Goal: Task Accomplishment & Management: Complete application form

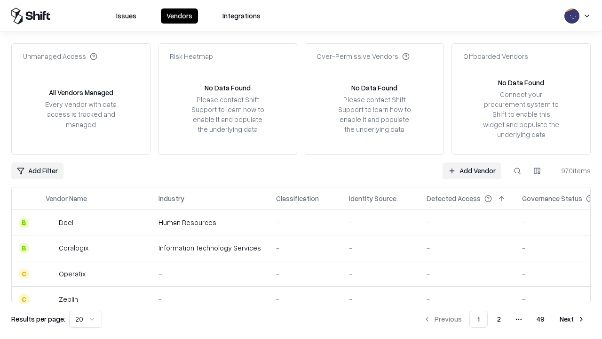
click at [472, 170] on link "Add Vendor" at bounding box center [471, 170] width 59 height 17
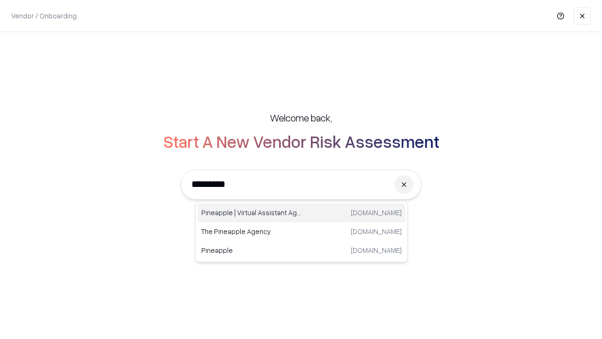
click at [301, 213] on div "Pineapple | Virtual Assistant Agency trypineapple.com" at bounding box center [301, 212] width 208 height 19
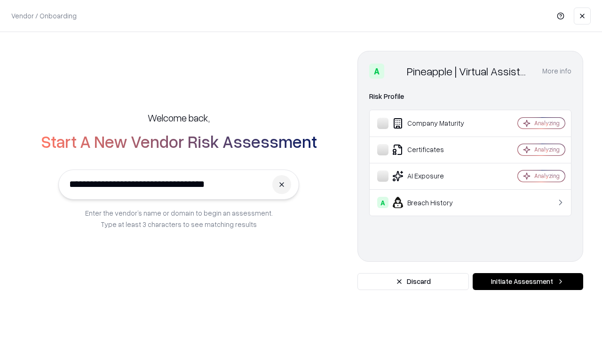
type input "**********"
click at [528, 281] on button "Initiate Assessment" at bounding box center [528, 281] width 110 height 17
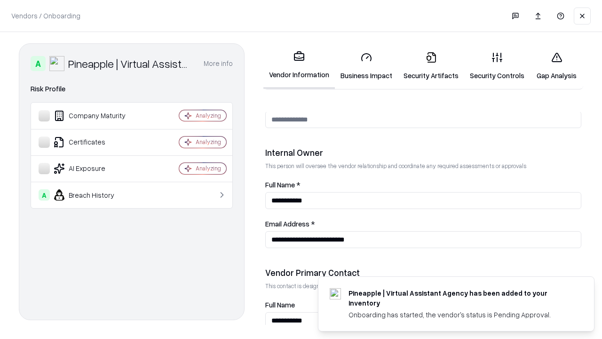
scroll to position [487, 0]
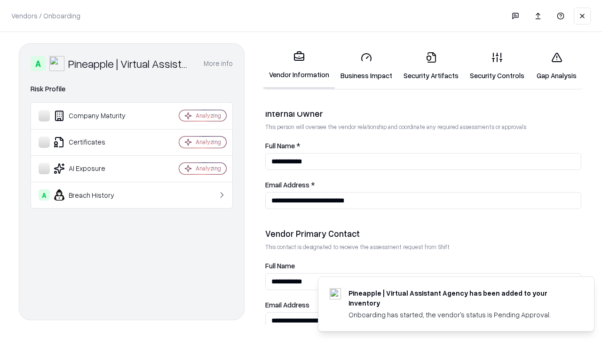
click at [366, 66] on link "Business Impact" at bounding box center [366, 66] width 63 height 44
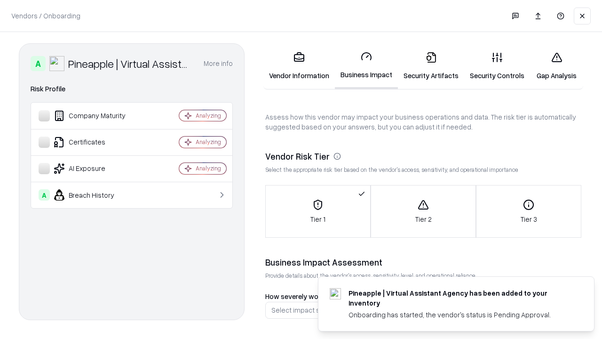
click at [431, 66] on link "Security Artifacts" at bounding box center [431, 66] width 66 height 44
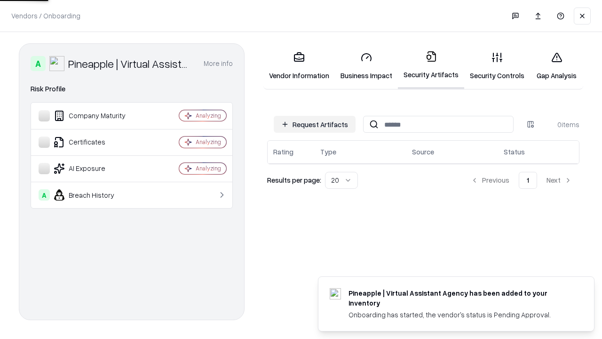
click at [315, 124] on button "Request Artifacts" at bounding box center [315, 124] width 82 height 17
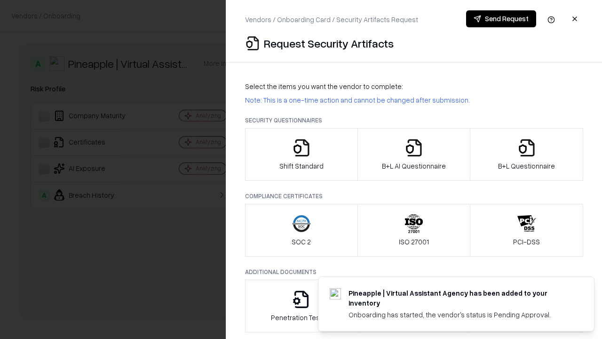
click at [301, 154] on icon "button" at bounding box center [301, 147] width 19 height 19
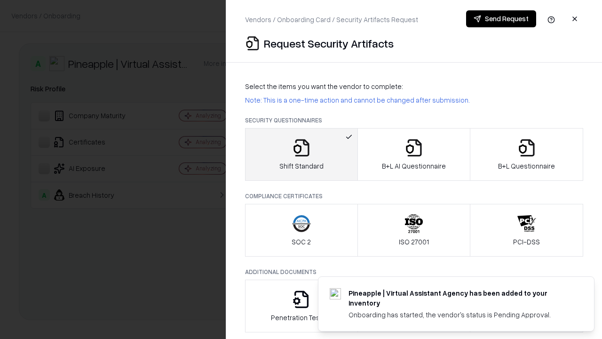
click at [501, 19] on button "Send Request" at bounding box center [501, 18] width 70 height 17
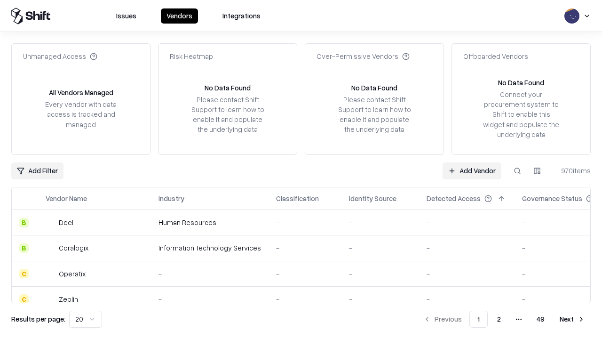
click at [517, 170] on button at bounding box center [517, 170] width 17 height 17
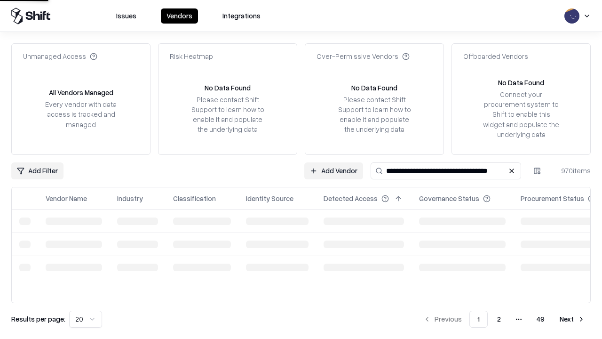
type input "**********"
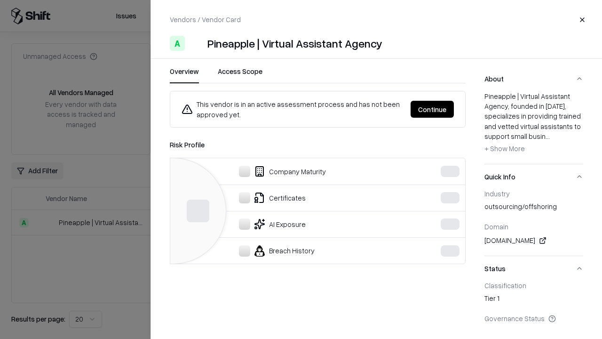
click at [454, 109] on button "Continue" at bounding box center [431, 109] width 43 height 17
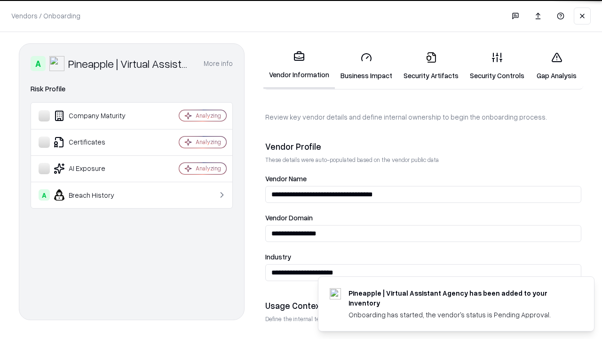
click at [431, 66] on link "Security Artifacts" at bounding box center [431, 66] width 66 height 44
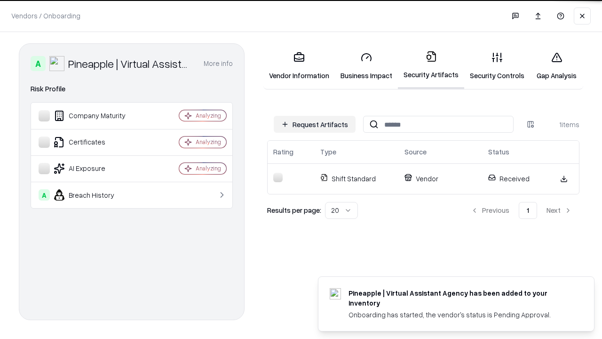
click at [497, 66] on link "Security Controls" at bounding box center [497, 66] width 66 height 44
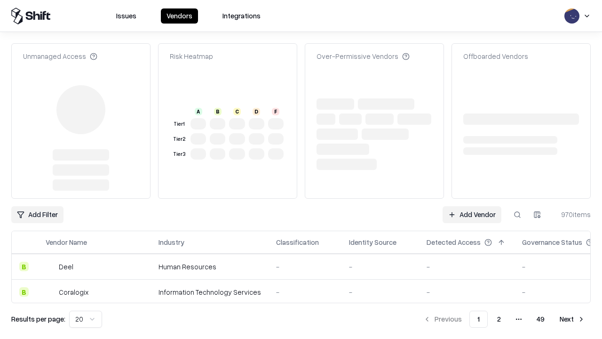
click at [472, 206] on link "Add Vendor" at bounding box center [471, 214] width 59 height 17
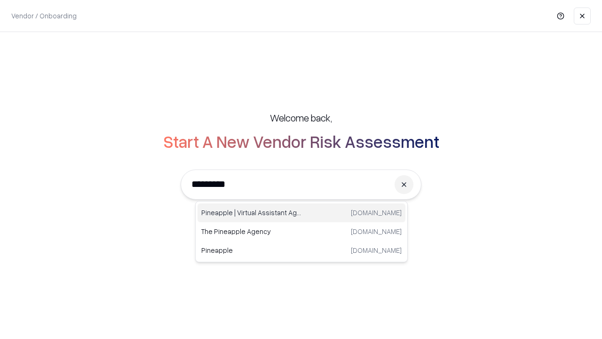
click at [301, 213] on div "Pineapple | Virtual Assistant Agency trypineapple.com" at bounding box center [301, 212] width 208 height 19
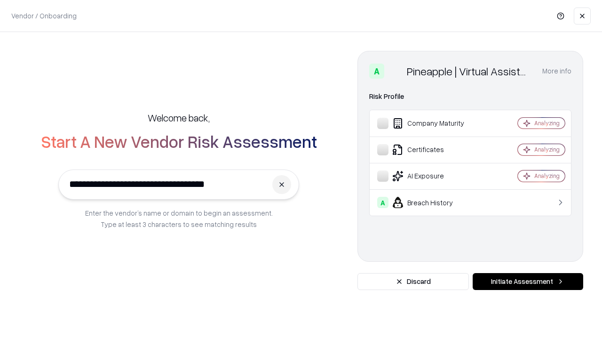
type input "**********"
click at [528, 281] on button "Initiate Assessment" at bounding box center [528, 281] width 110 height 17
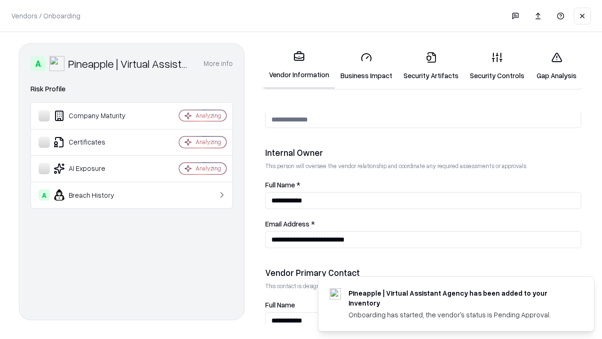
scroll to position [487, 0]
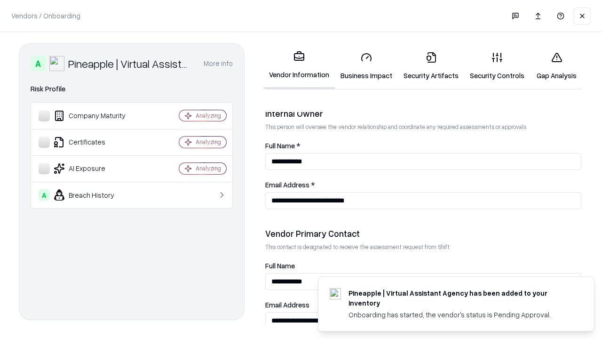
click at [556, 66] on link "Gap Analysis" at bounding box center [556, 66] width 53 height 44
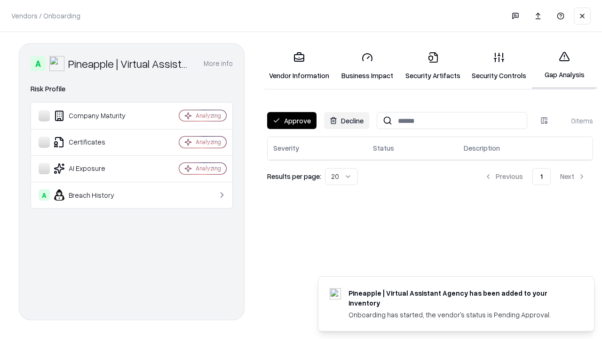
click at [292, 120] on button "Approve" at bounding box center [291, 120] width 49 height 17
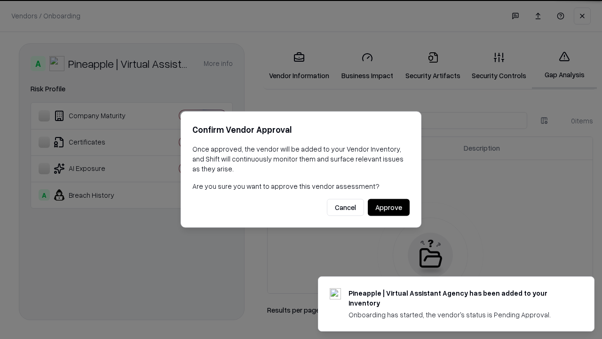
click at [388, 207] on button "Approve" at bounding box center [389, 207] width 42 height 17
